Goal: Check status

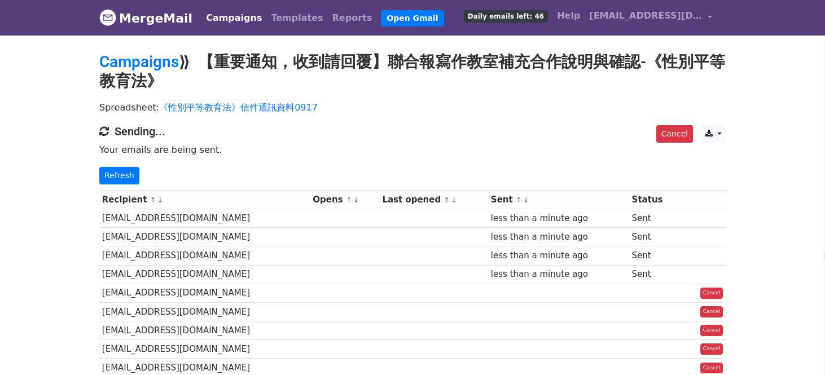
select select "zh-tw"
drag, startPoint x: 582, startPoint y: 220, endPoint x: 495, endPoint y: 224, distance: 87.0
click at [495, 224] on td "less than a minute ago" at bounding box center [558, 218] width 141 height 19
click at [491, 219] on td "less than a minute ago" at bounding box center [558, 218] width 141 height 19
drag, startPoint x: 590, startPoint y: 219, endPoint x: 456, endPoint y: 221, distance: 133.7
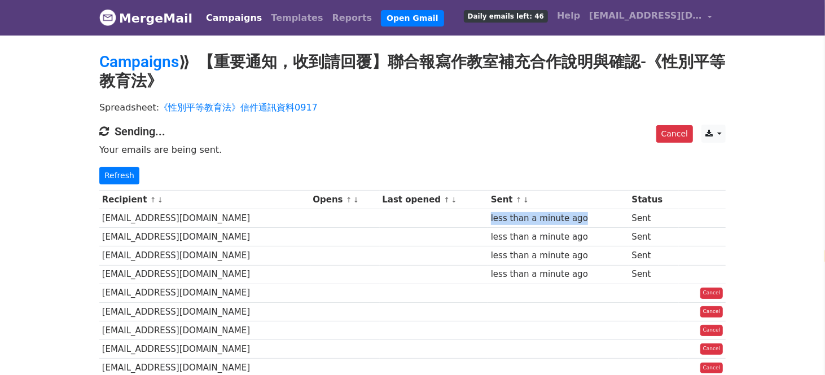
click at [456, 221] on tr "[EMAIL_ADDRESS][DOMAIN_NAME] less than a minute ago Sent" at bounding box center [412, 218] width 626 height 19
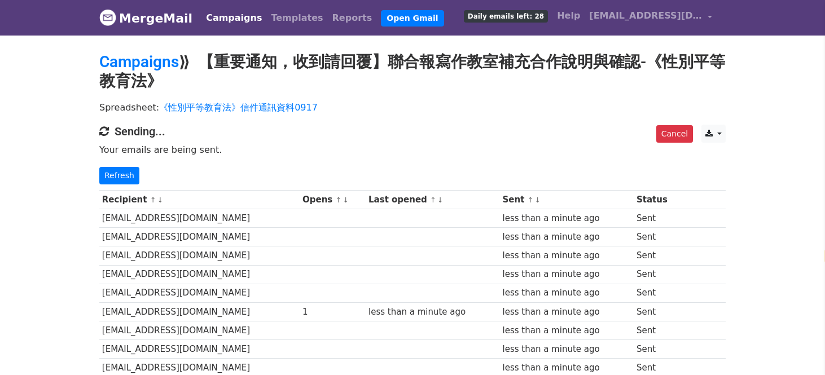
select select "zh-tw"
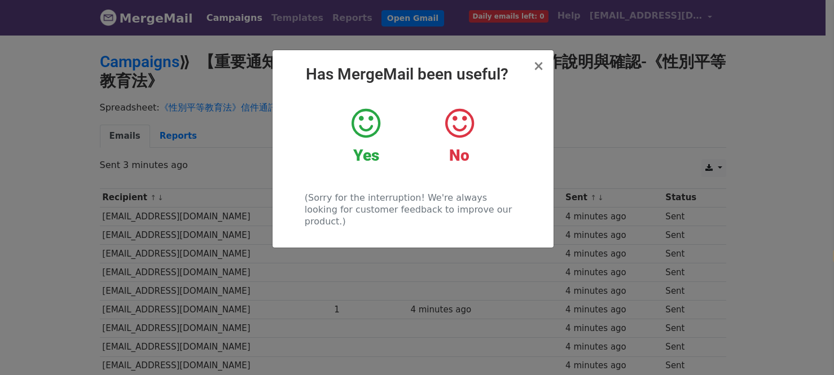
select select "zh-tw"
drag, startPoint x: 537, startPoint y: 65, endPoint x: 546, endPoint y: 86, distance: 22.7
click at [537, 65] on span "×" at bounding box center [537, 66] width 11 height 16
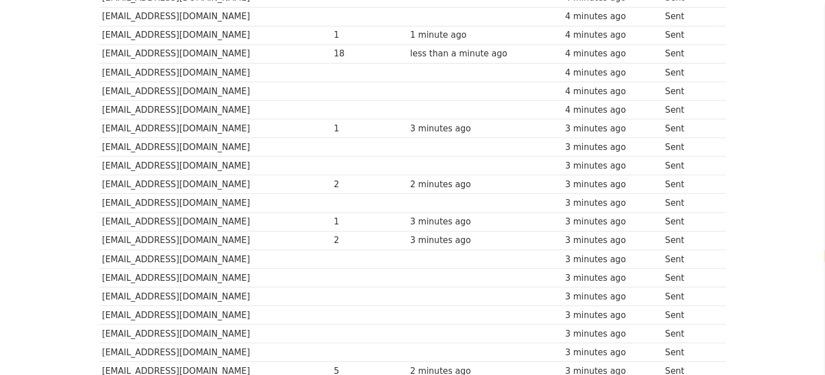
scroll to position [858, 0]
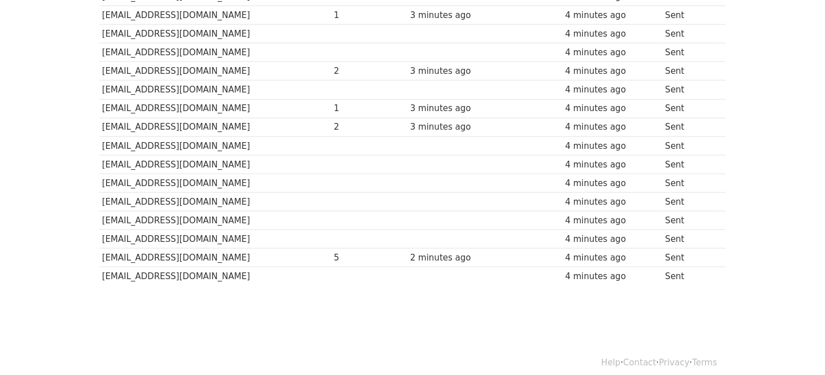
select select "zh-tw"
